Goal: Information Seeking & Learning: Learn about a topic

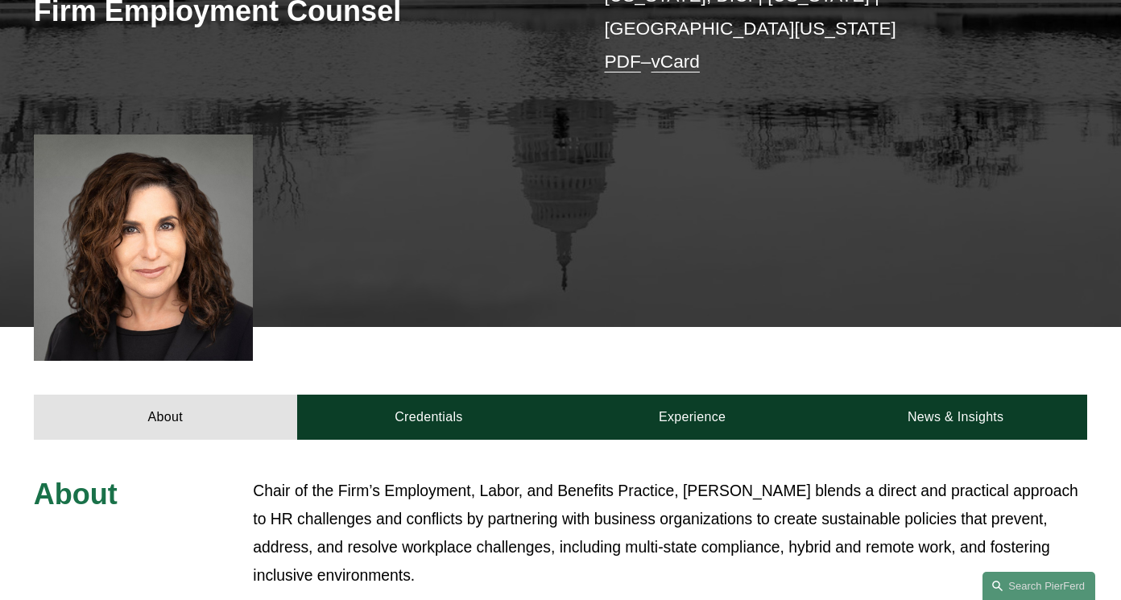
scroll to position [485, 0]
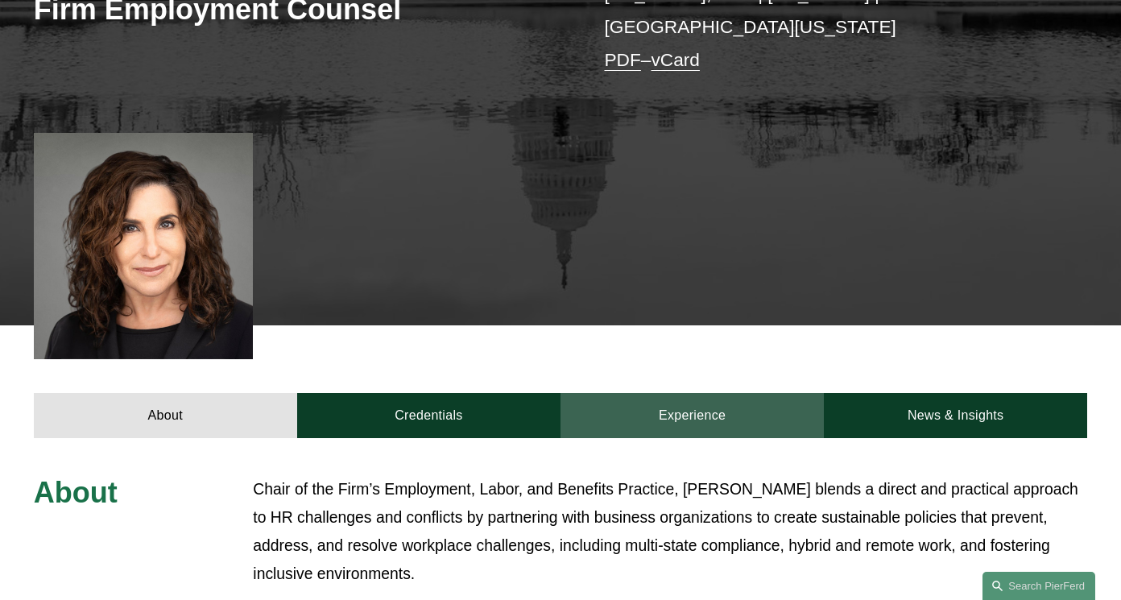
click at [724, 393] on link "Experience" at bounding box center [691, 415] width 263 height 45
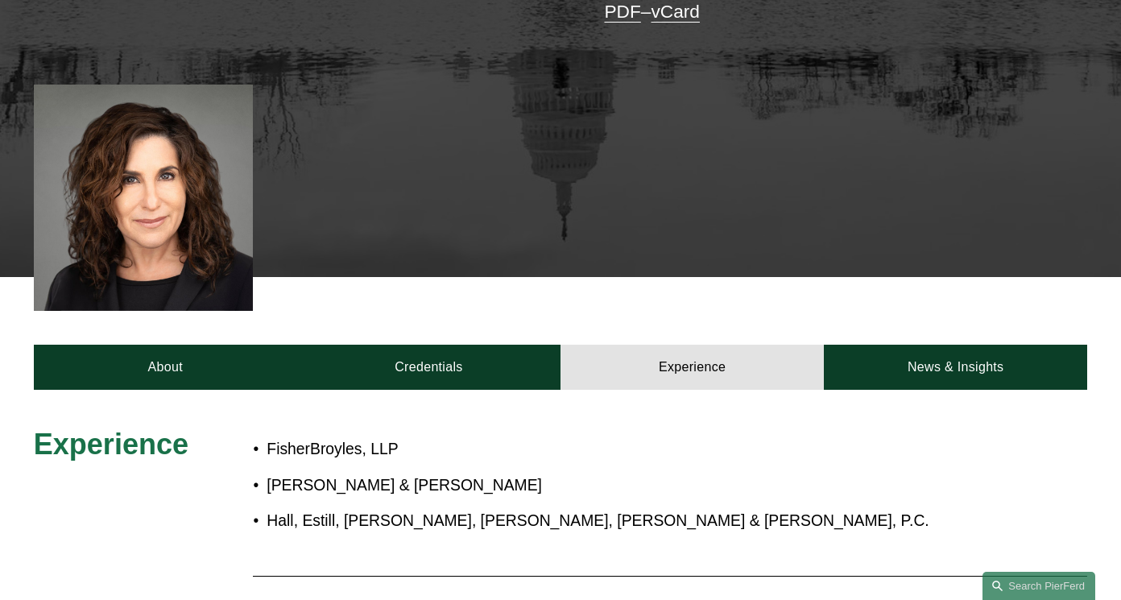
scroll to position [513, 0]
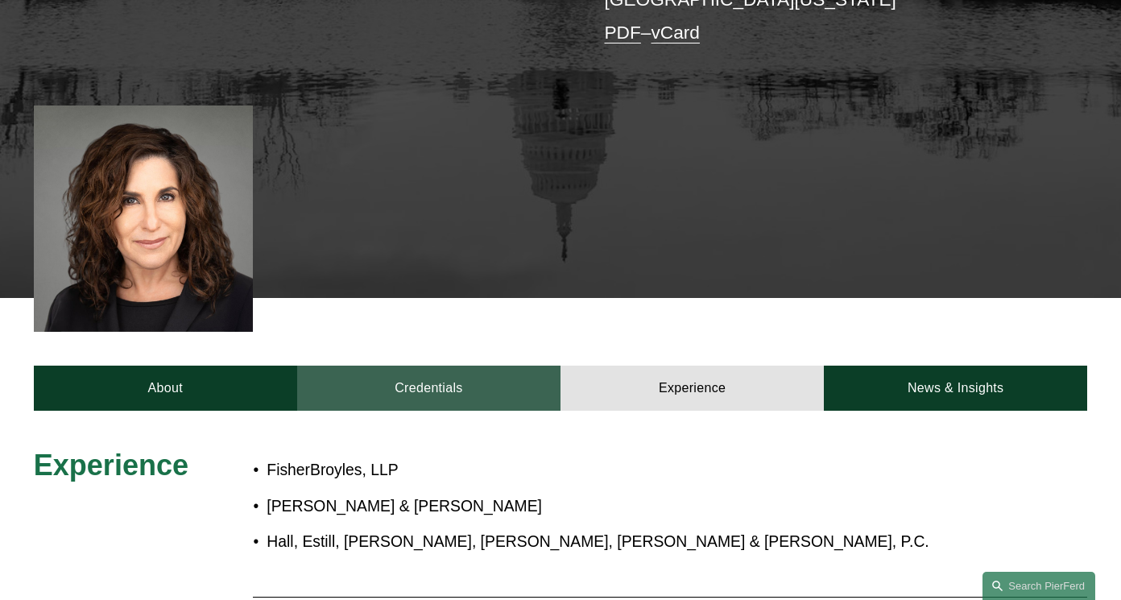
click at [429, 365] on link "Credentials" at bounding box center [428, 387] width 263 height 45
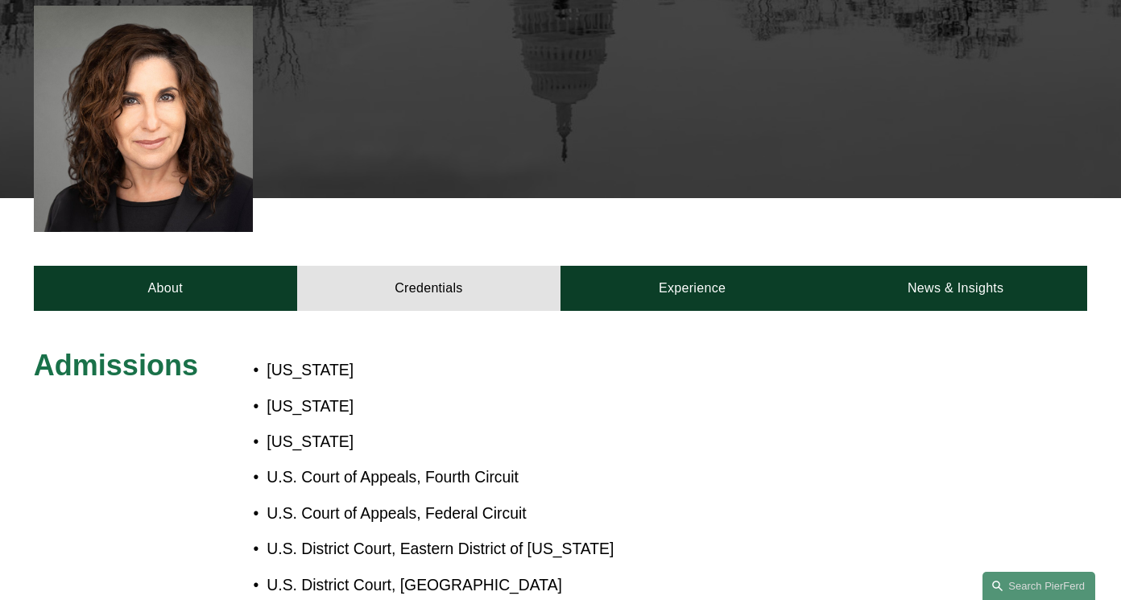
scroll to position [604, 0]
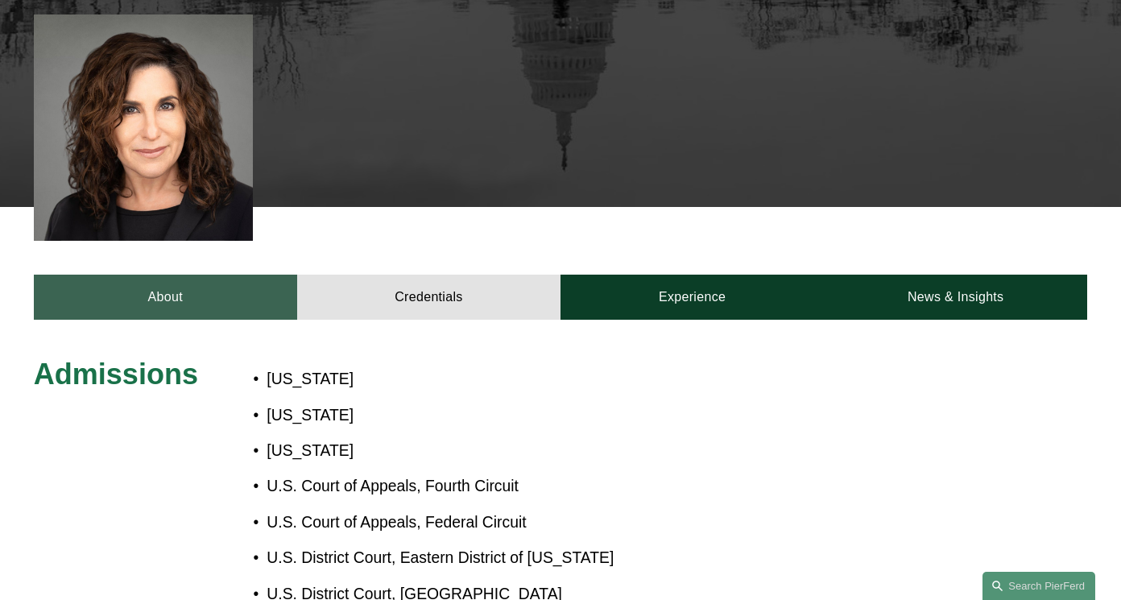
click at [199, 275] on link "About" at bounding box center [165, 297] width 263 height 45
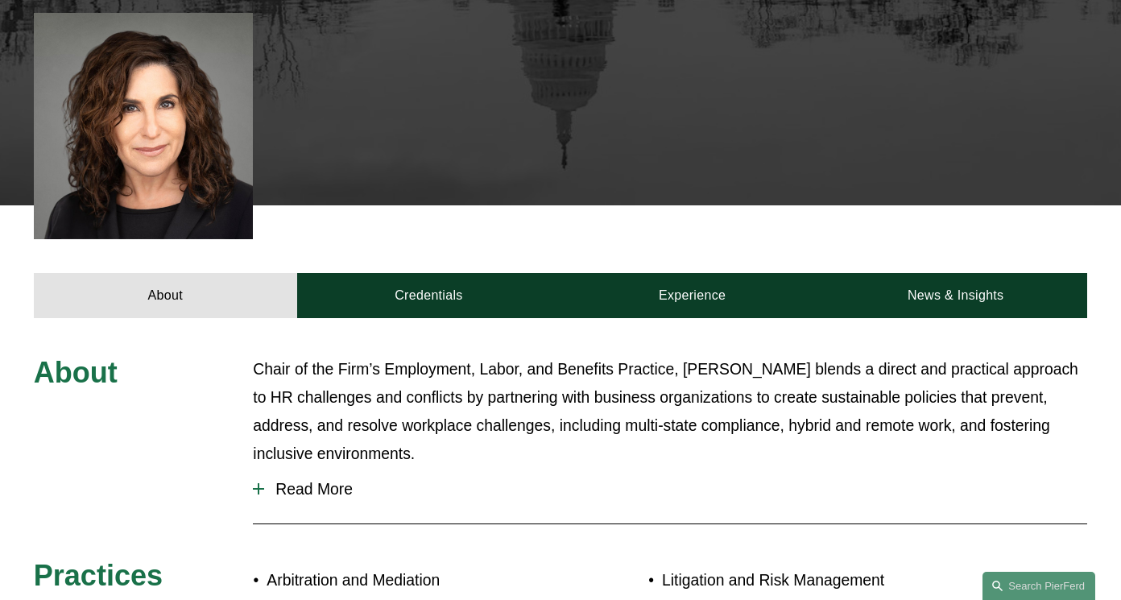
scroll to position [603, 0]
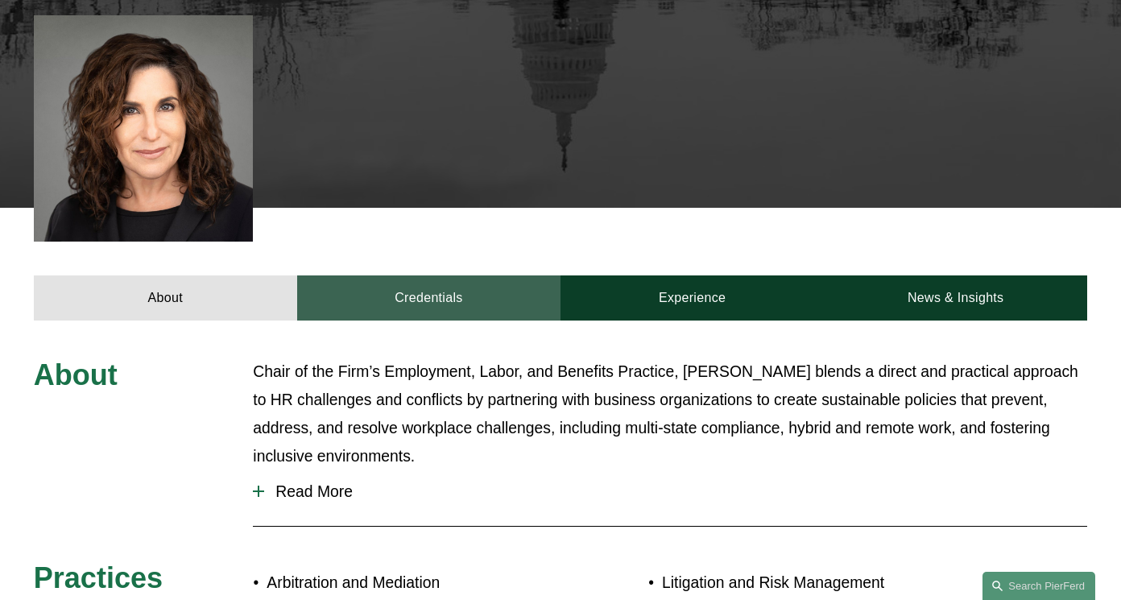
click at [420, 275] on link "Credentials" at bounding box center [428, 297] width 263 height 45
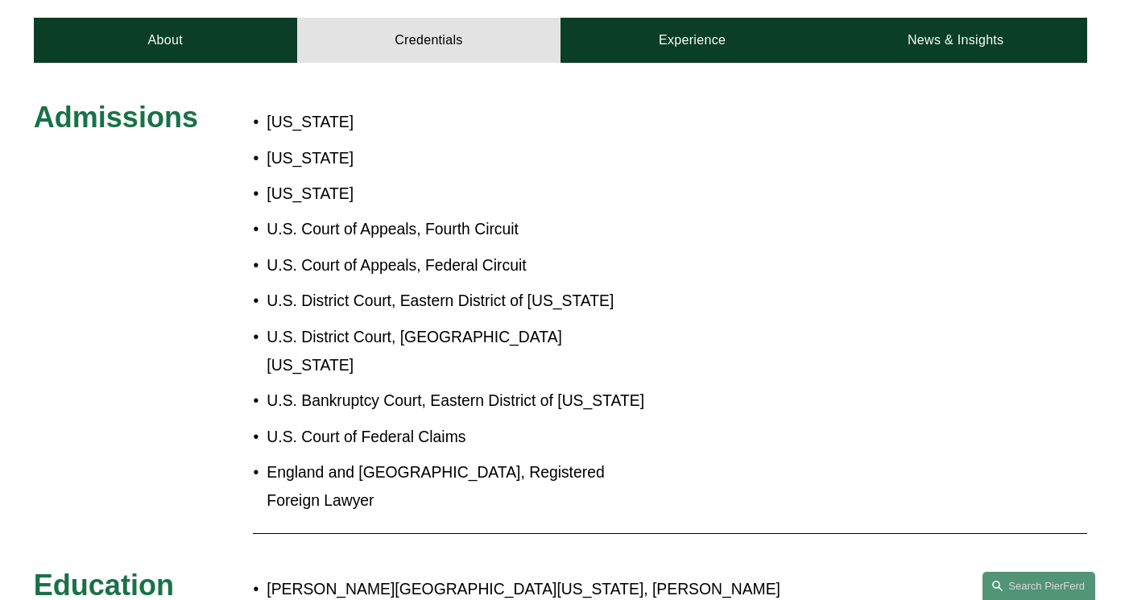
scroll to position [755, 0]
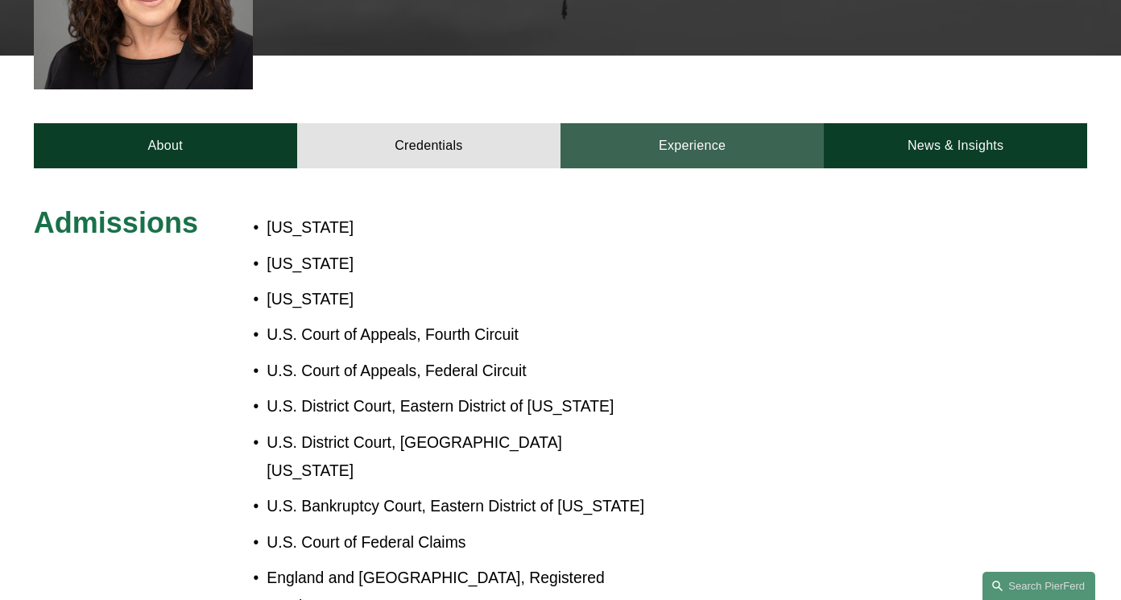
click at [668, 123] on link "Experience" at bounding box center [691, 145] width 263 height 45
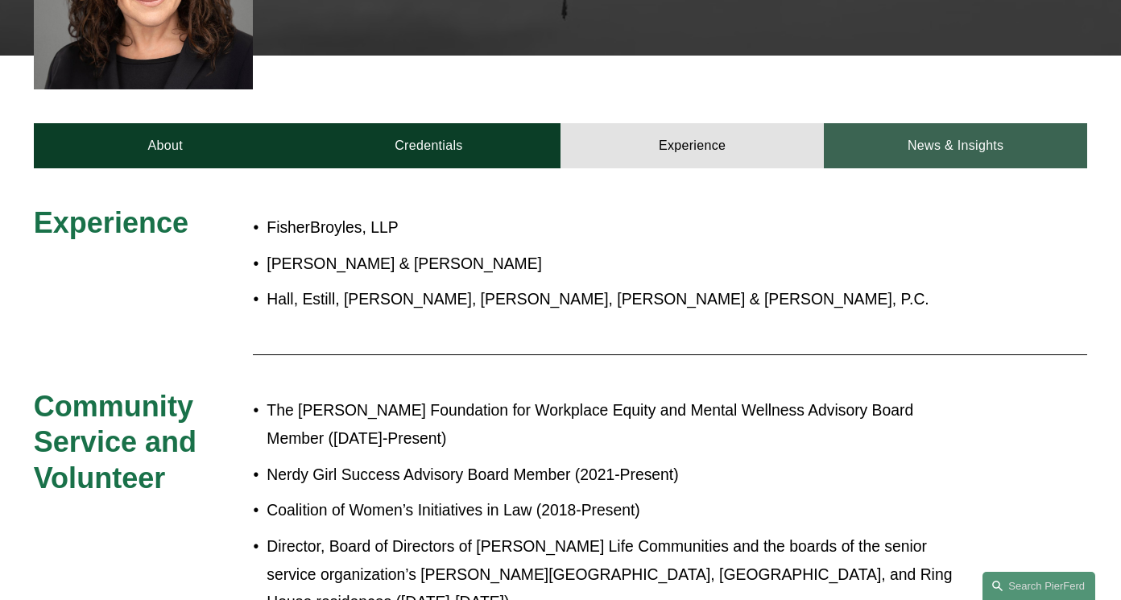
click at [919, 123] on link "News & Insights" at bounding box center [955, 145] width 263 height 45
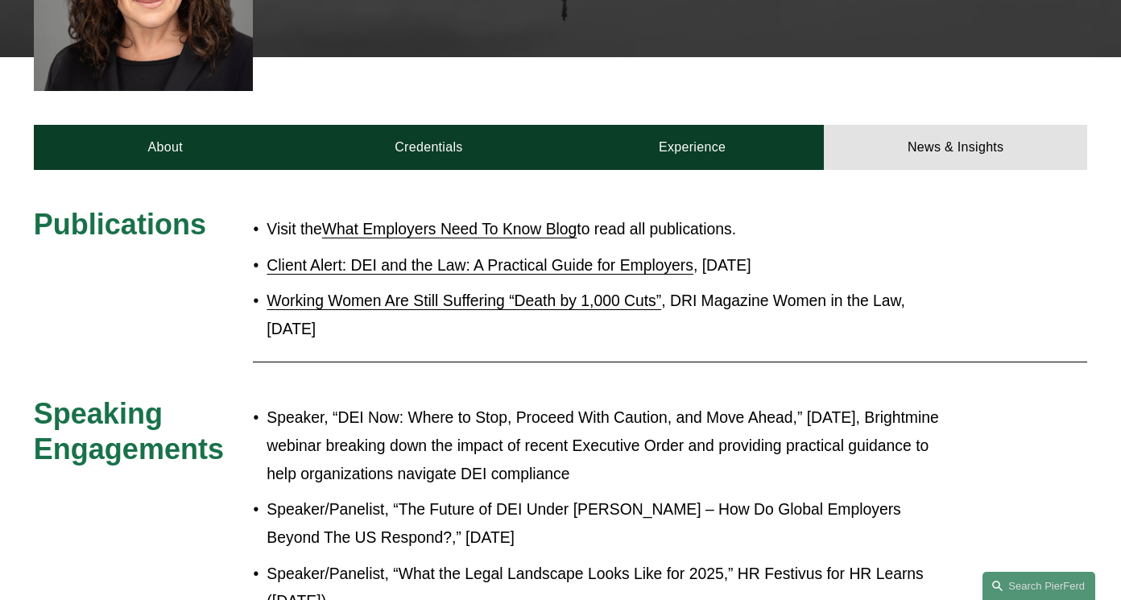
scroll to position [762, 0]
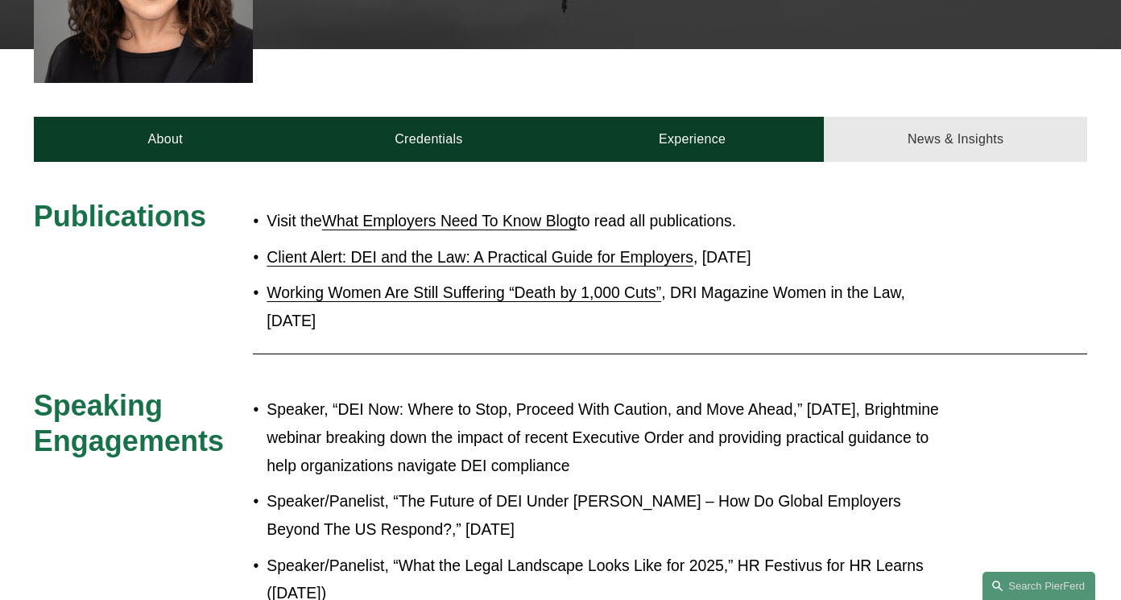
click at [958, 117] on link "News & Insights" at bounding box center [955, 139] width 263 height 45
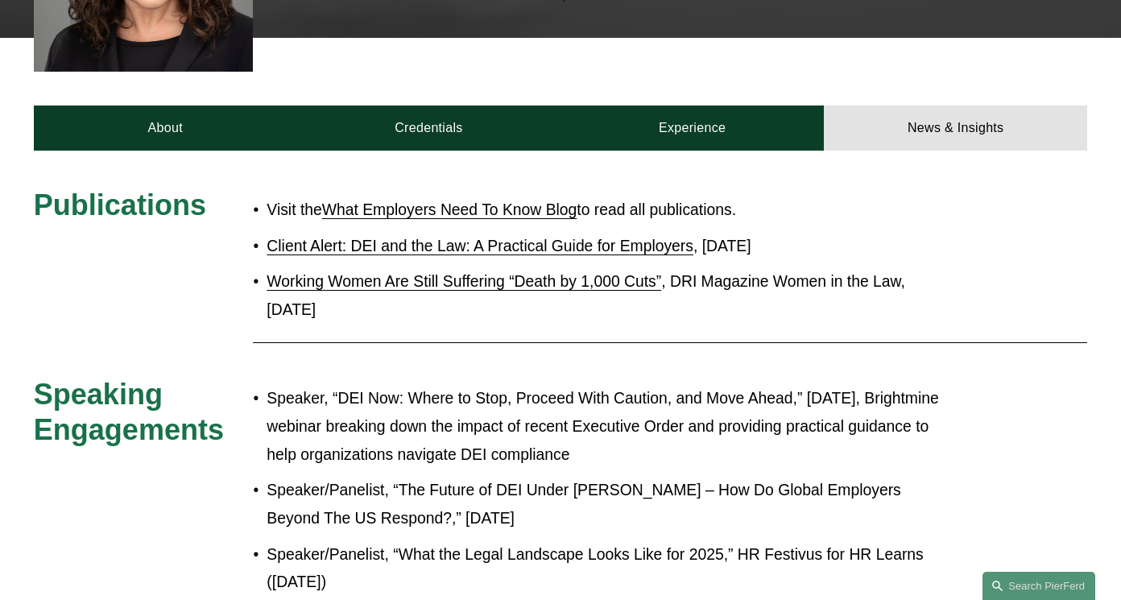
scroll to position [739, 0]
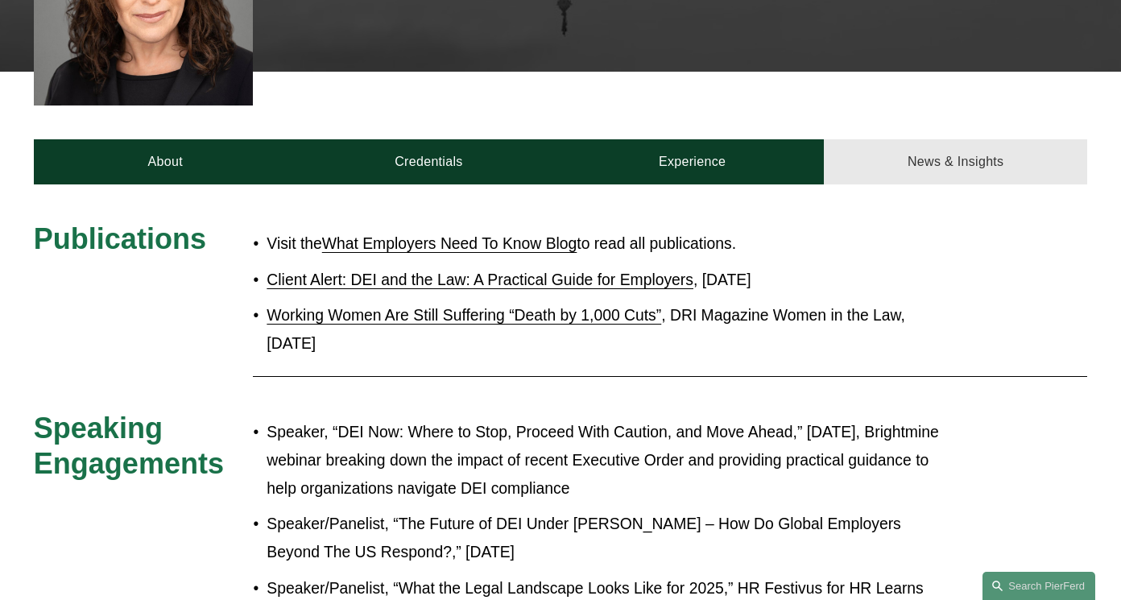
click at [951, 139] on link "News & Insights" at bounding box center [955, 161] width 263 height 45
click at [937, 139] on link "News & Insights" at bounding box center [955, 161] width 263 height 45
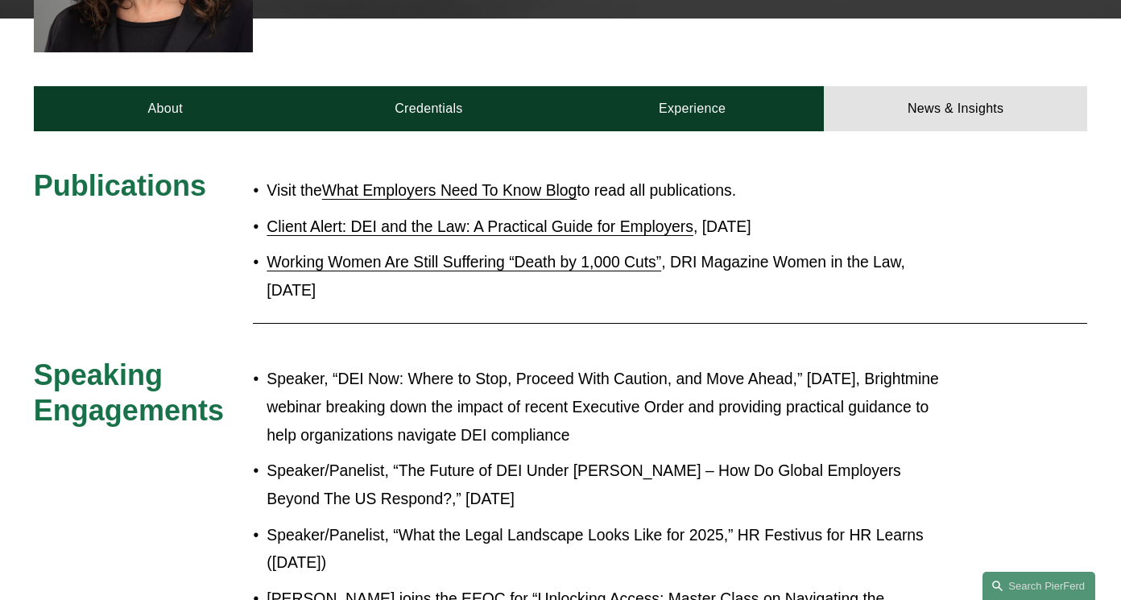
scroll to position [793, 0]
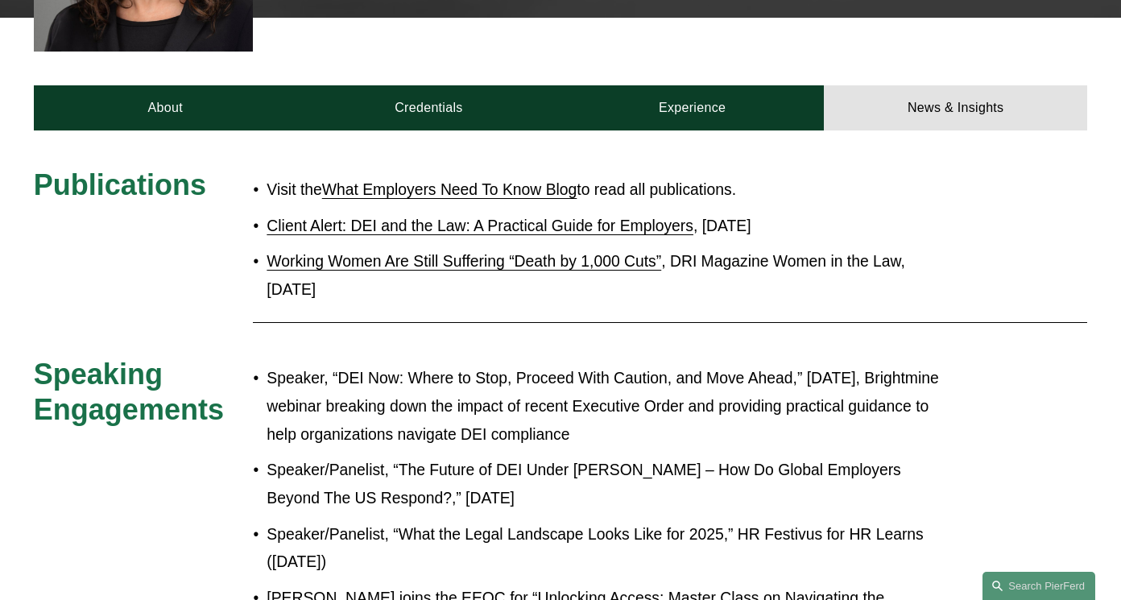
click at [670, 366] on p "Speaker, “DEI Now: Where to Stop, Proceed With Caution, and Move Ahead,” [DATE]…" at bounding box center [610, 406] width 688 height 84
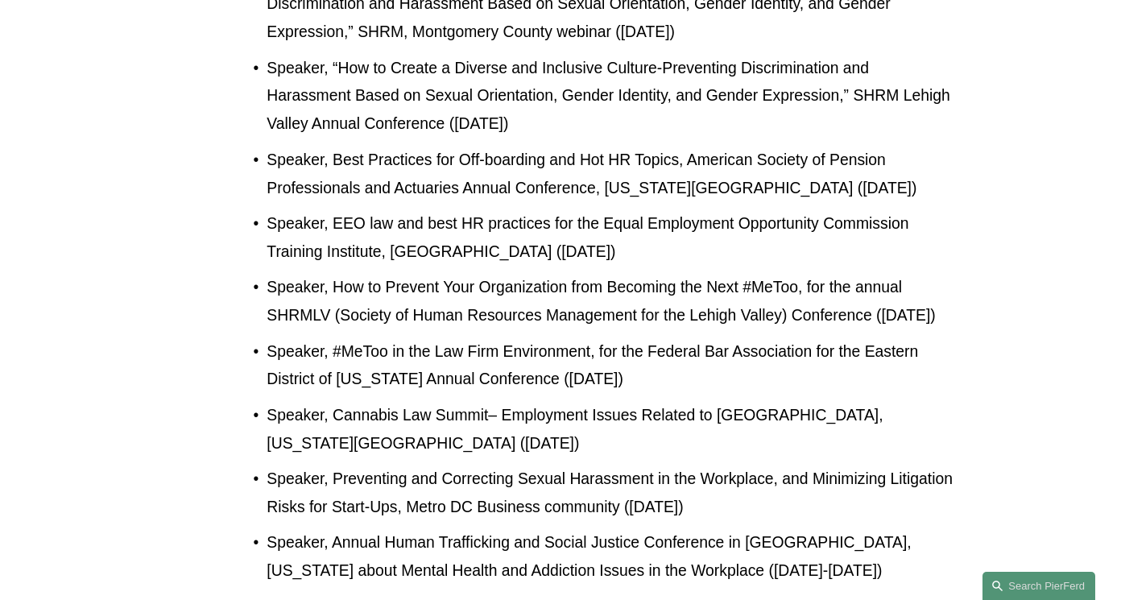
scroll to position [1771, 0]
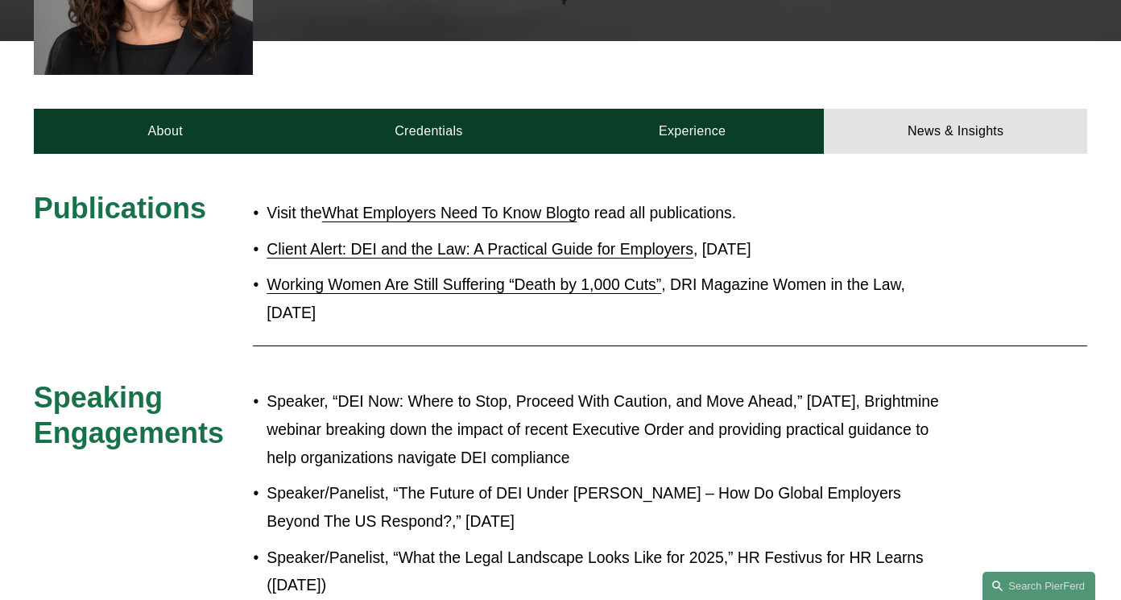
scroll to position [773, 0]
